Goal: Task Accomplishment & Management: Use online tool/utility

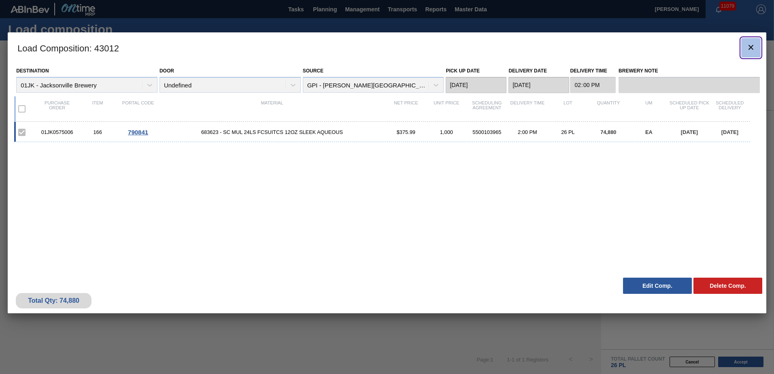
click at [744, 52] on button "botão de ícone" at bounding box center [750, 47] width 19 height 19
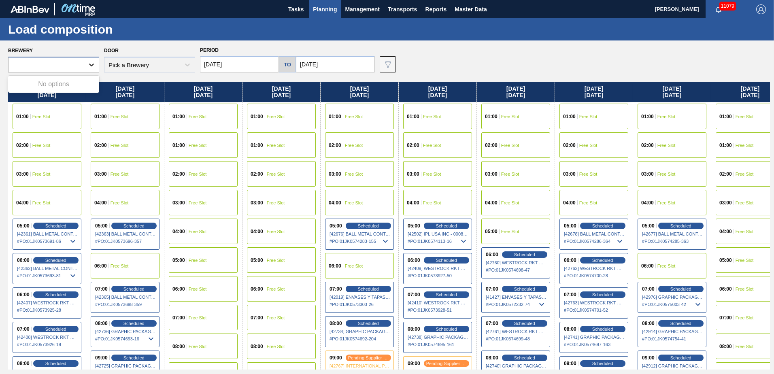
click at [91, 65] on icon at bounding box center [91, 65] width 5 height 3
click at [105, 33] on h1 "Load composition" at bounding box center [80, 29] width 144 height 9
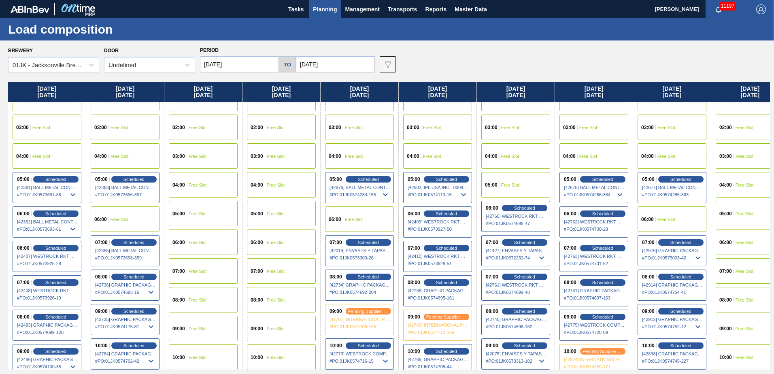
scroll to position [121, 0]
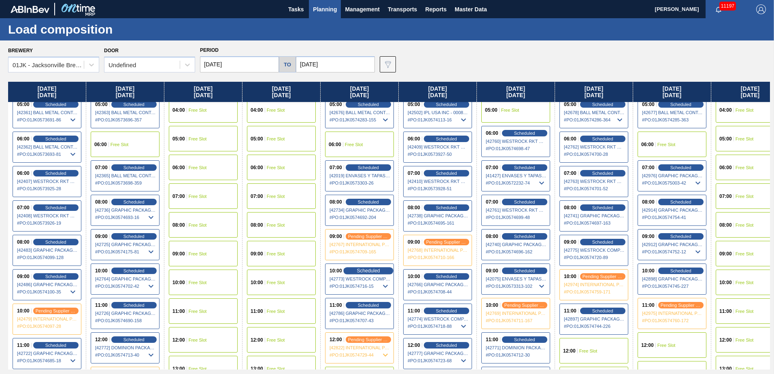
click at [378, 272] on span "Scheduled" at bounding box center [367, 270] width 23 height 5
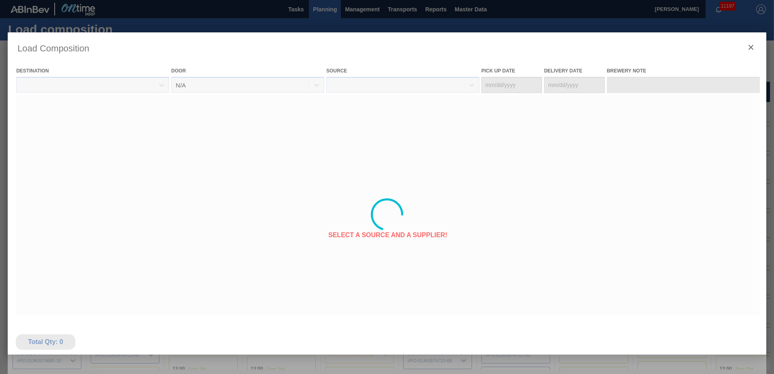
type Date "09/21/2025"
type Date "09/22/2025"
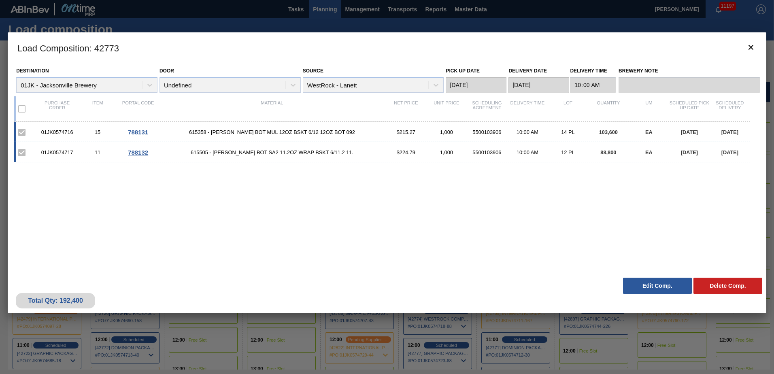
click at [648, 287] on button "Edit Comp." at bounding box center [657, 286] width 69 height 16
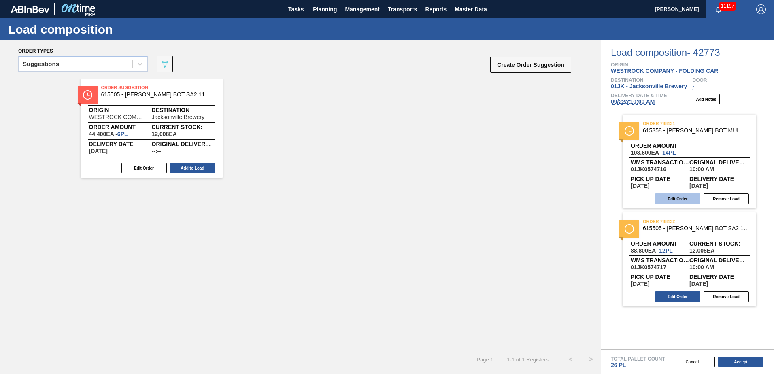
click at [662, 200] on button "Edit Order" at bounding box center [677, 198] width 45 height 11
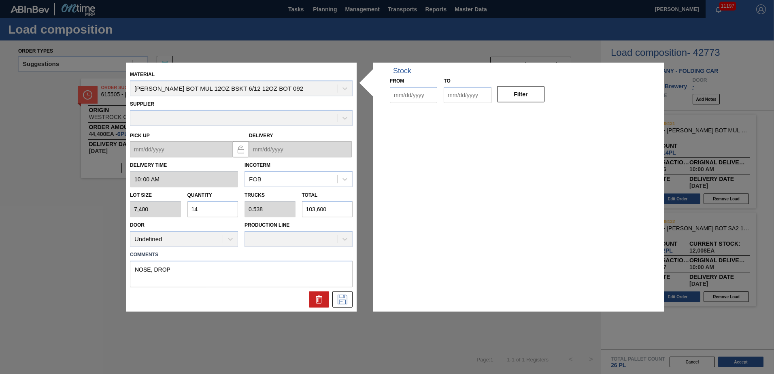
type input "10:00:00"
type input "7,400"
type input "14"
type input "0.538"
type input "103,600"
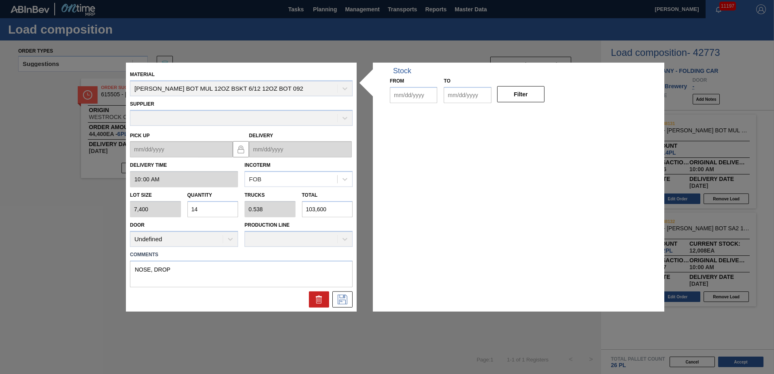
type textarea "NOSE, DROP"
type up "09/21/2025"
type input "09/22/2025"
type input "09/18/2025"
type input "10/02/2025"
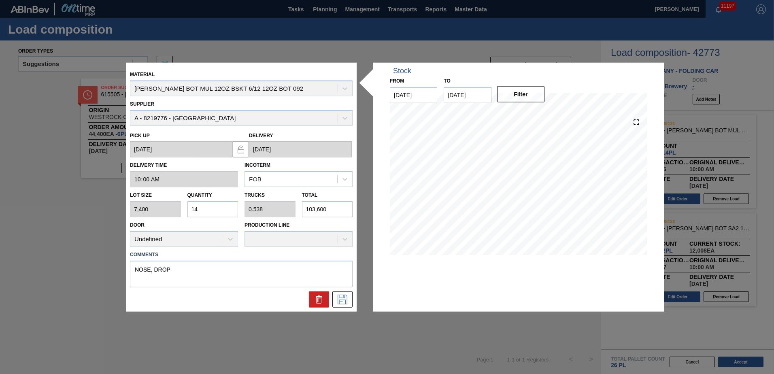
click at [207, 202] on input "14" at bounding box center [212, 209] width 51 height 16
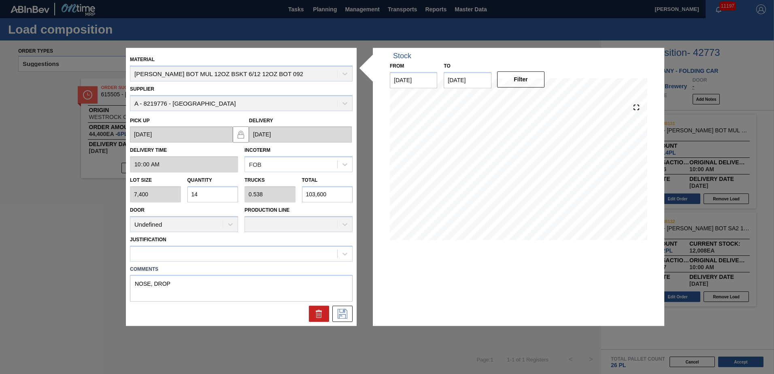
type input "7"
type input "0.269"
type input "51,800"
type input "7"
click at [227, 254] on div at bounding box center [233, 254] width 207 height 12
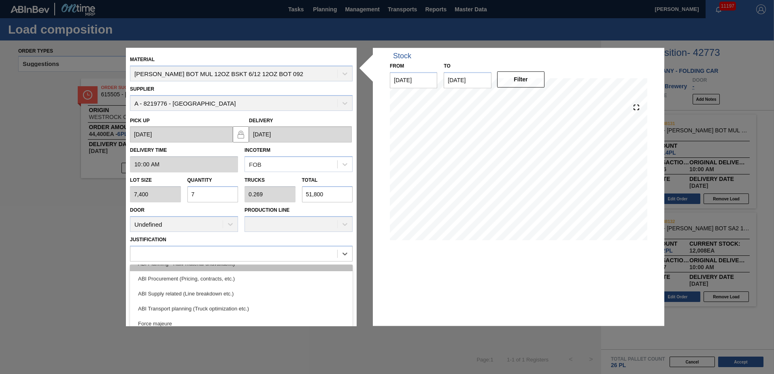
scroll to position [81, 0]
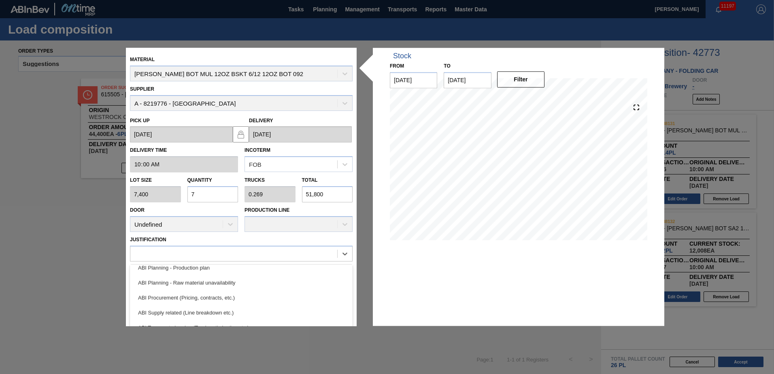
click at [209, 269] on div "ABI Planning - Production plan" at bounding box center [241, 267] width 223 height 15
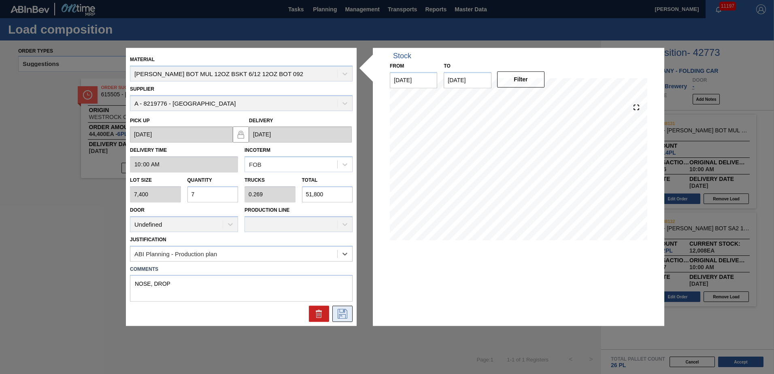
click at [345, 316] on icon at bounding box center [342, 314] width 10 height 10
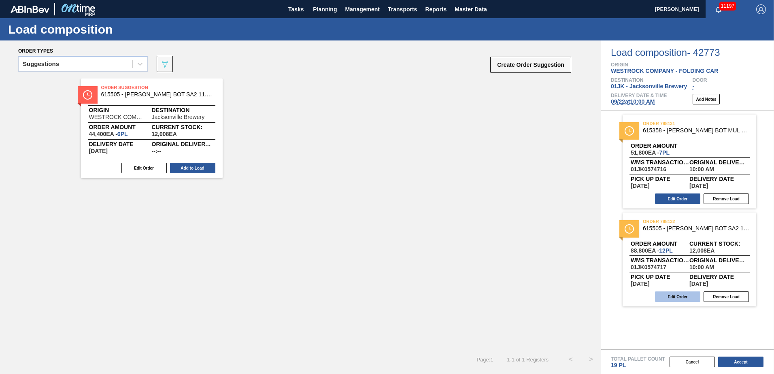
click at [672, 297] on button "Edit Order" at bounding box center [677, 296] width 45 height 11
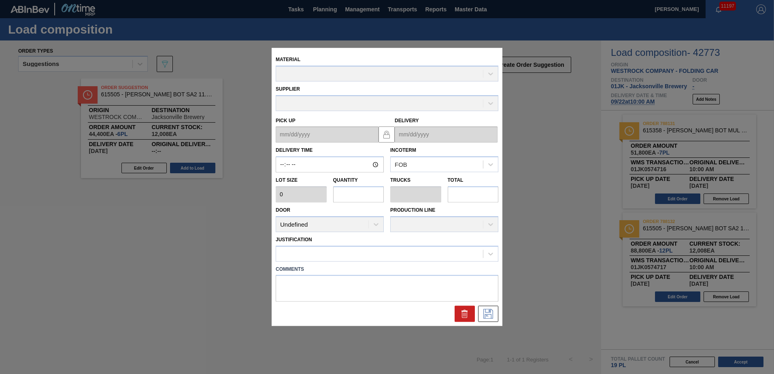
type input "10:00:00"
type input "7,400"
type input "12"
type input "0.462"
type input "88,800"
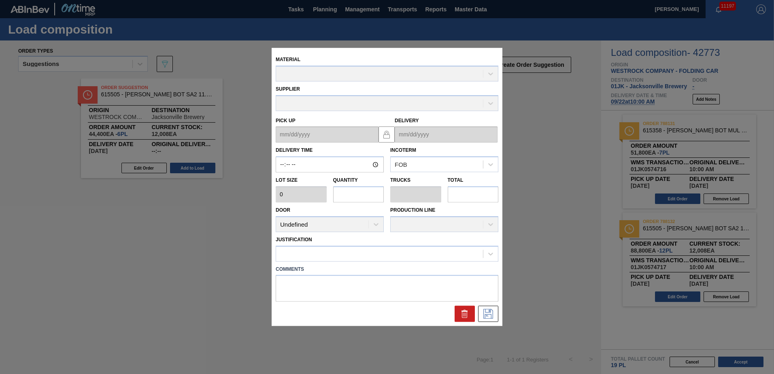
type textarea "TAIL, DROP"
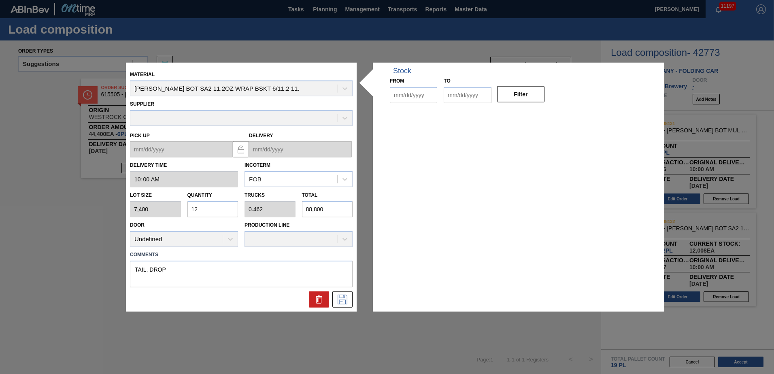
type up "09/21/2025"
type input "09/22/2025"
type input "09/18/2025"
type input "10/02/2025"
click at [206, 213] on input "12" at bounding box center [212, 209] width 51 height 16
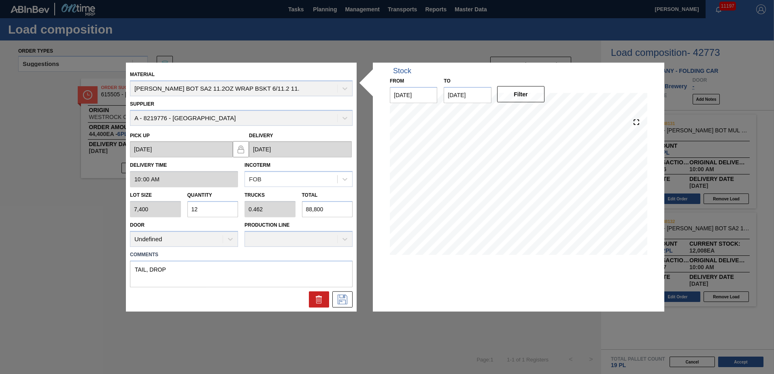
click at [206, 213] on input "12" at bounding box center [212, 209] width 51 height 16
type input "1"
type input "0.038"
type input "7,400"
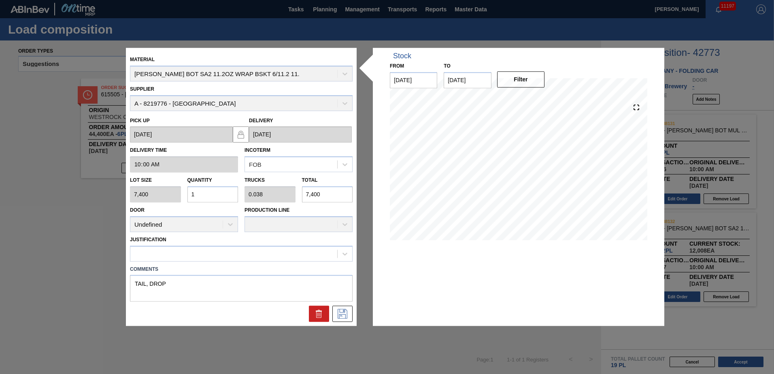
type input "19"
type input "0.731"
type input "140,600"
type input "19"
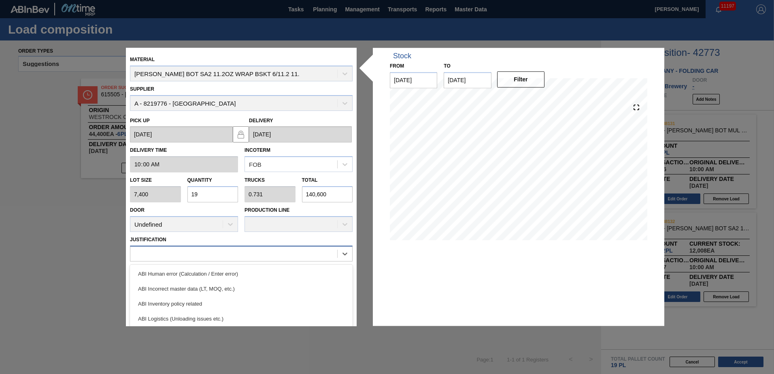
click at [219, 255] on div at bounding box center [233, 254] width 207 height 12
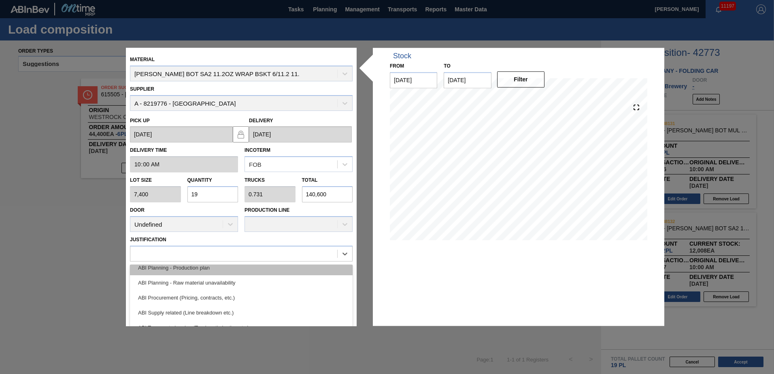
click at [205, 273] on div "ABI Planning - Production plan" at bounding box center [241, 267] width 223 height 15
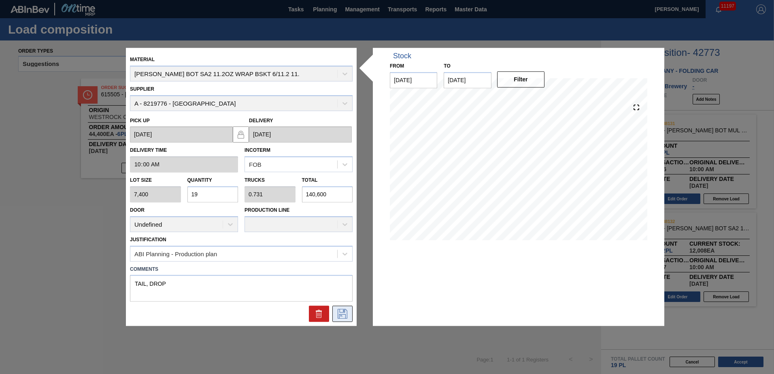
click at [340, 312] on icon at bounding box center [342, 314] width 13 height 10
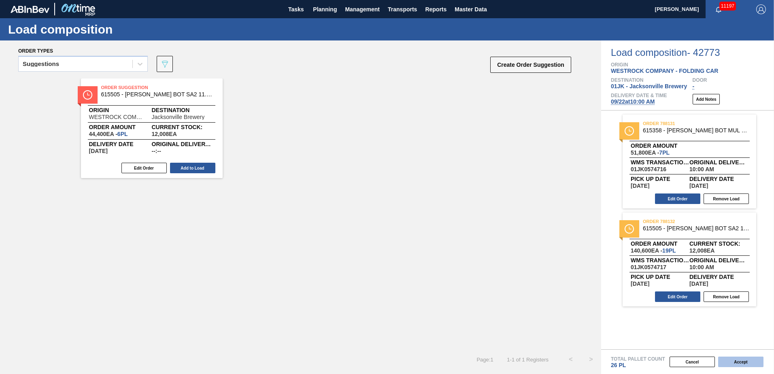
click at [742, 361] on button "Accept" at bounding box center [740, 361] width 45 height 11
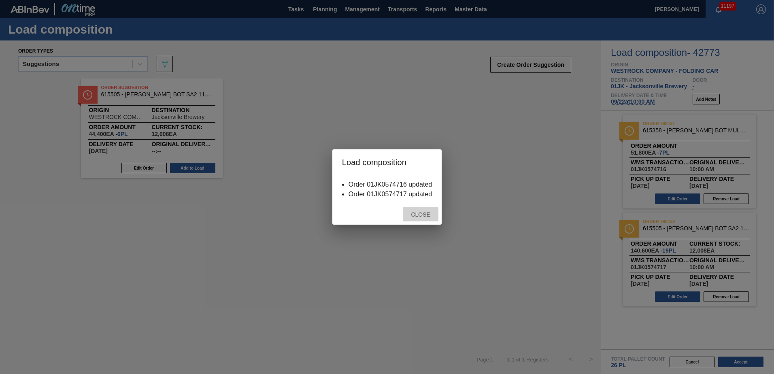
click at [424, 216] on span "Close" at bounding box center [420, 214] width 32 height 6
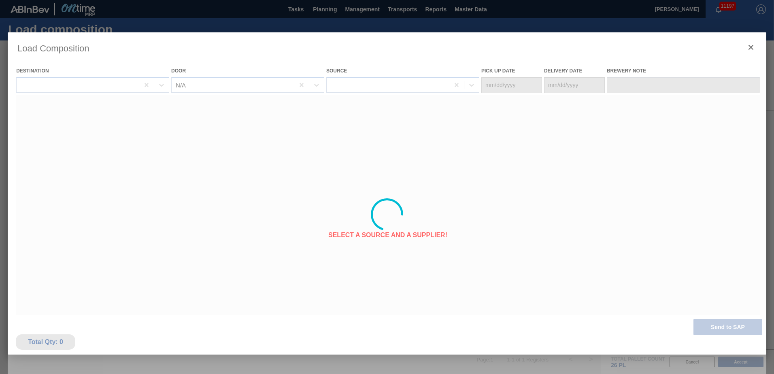
type Date "09/21/2025"
type Date "09/22/2025"
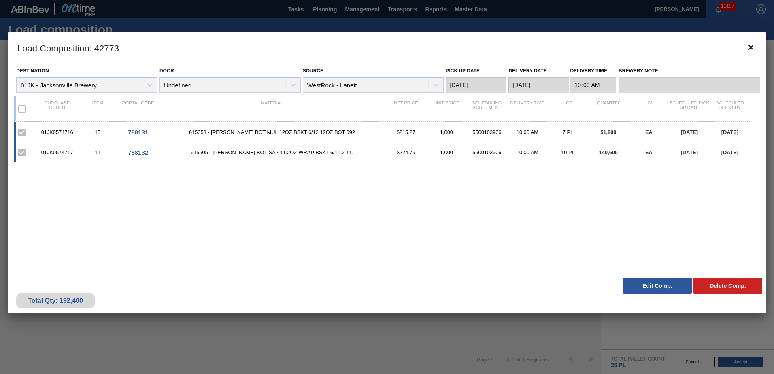
click at [344, 176] on div "01JK0574716 15 788131 615358 - CARR BOT MUL 12OZ BSKT 6/12 12OZ BOT 092 $215.27…" at bounding box center [385, 193] width 742 height 142
click at [753, 46] on icon "botão de ícone" at bounding box center [751, 47] width 10 height 10
